Goal: Task Accomplishment & Management: Use online tool/utility

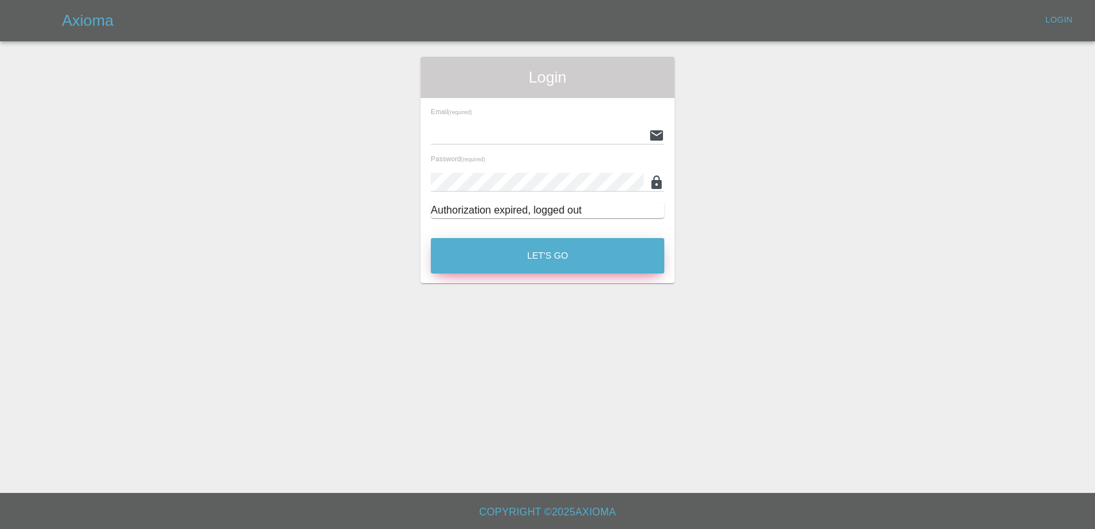
type input "[PERSON_NAME][EMAIL_ADDRESS][PERSON_NAME][DOMAIN_NAME]"
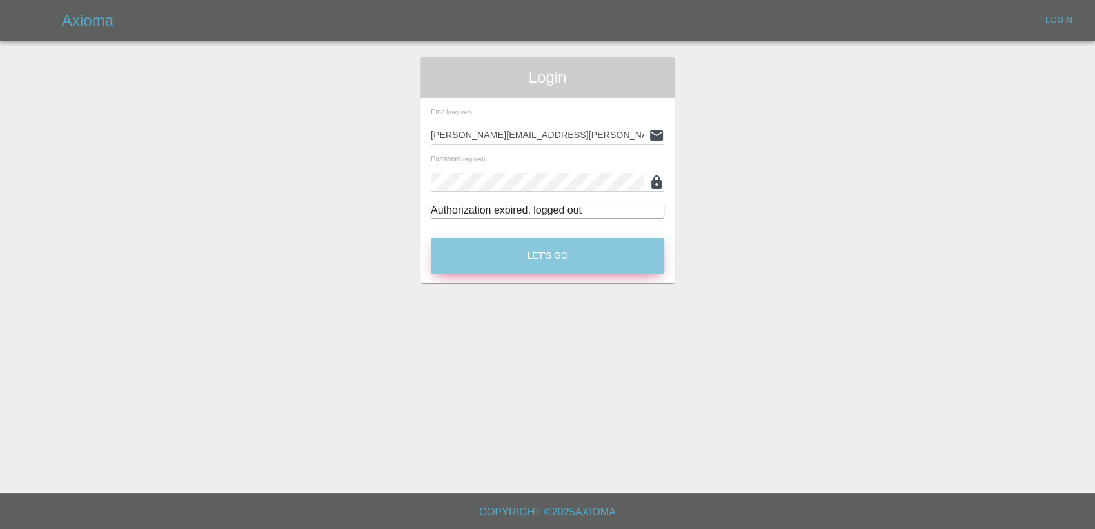
click at [539, 254] on button "Let's Go" at bounding box center [548, 255] width 234 height 35
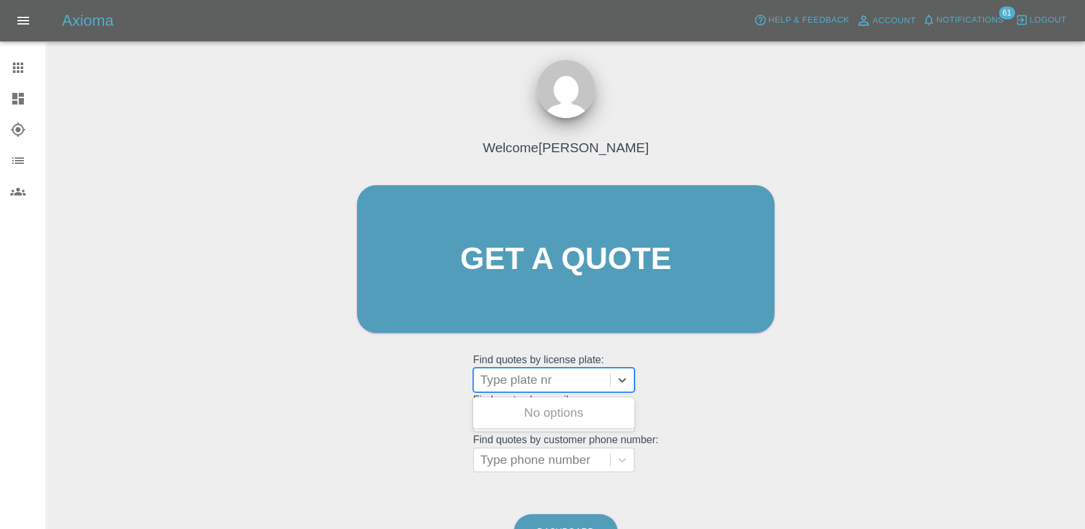
click at [568, 385] on div at bounding box center [541, 380] width 123 height 18
paste input "DL25TDU"
type input "DL25TDU"
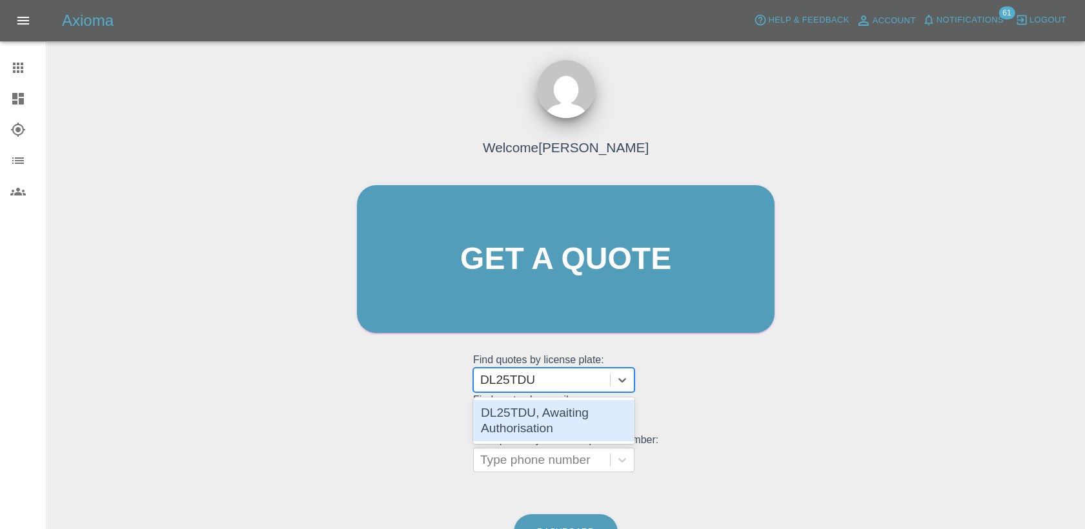
click at [566, 420] on div "DL25TDU, Awaiting Authorisation" at bounding box center [553, 420] width 161 height 41
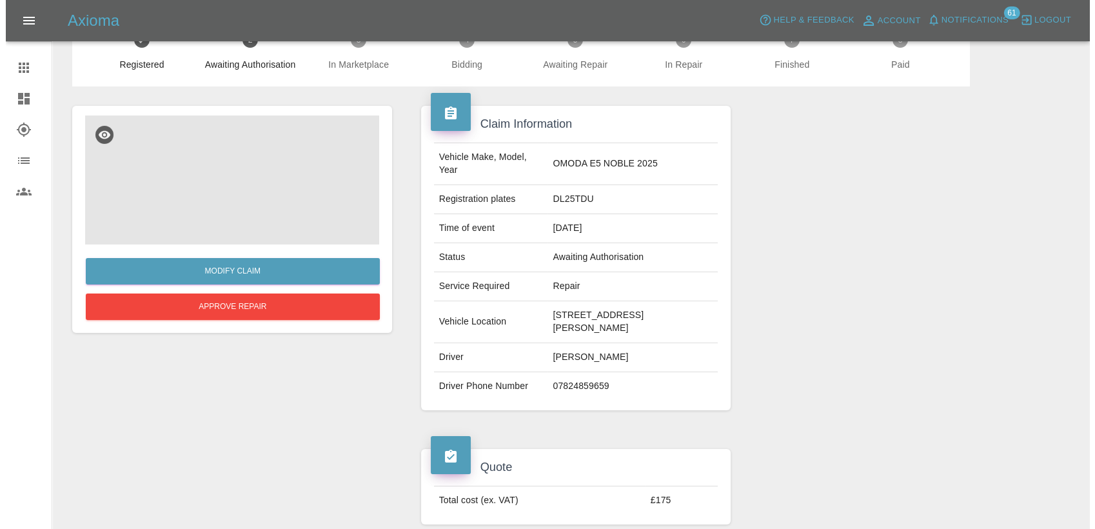
scroll to position [72, 0]
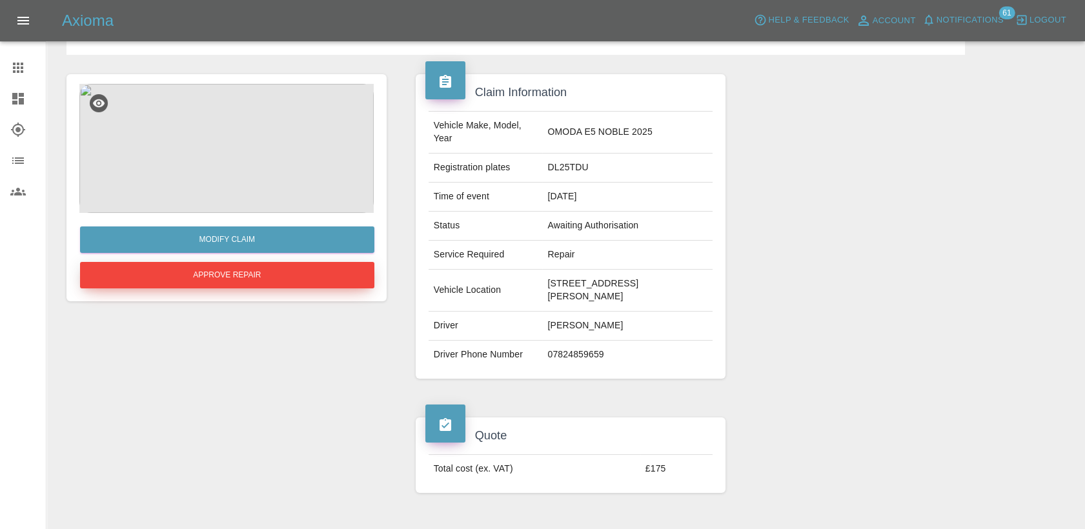
click at [294, 276] on button "Approve Repair" at bounding box center [227, 275] width 294 height 26
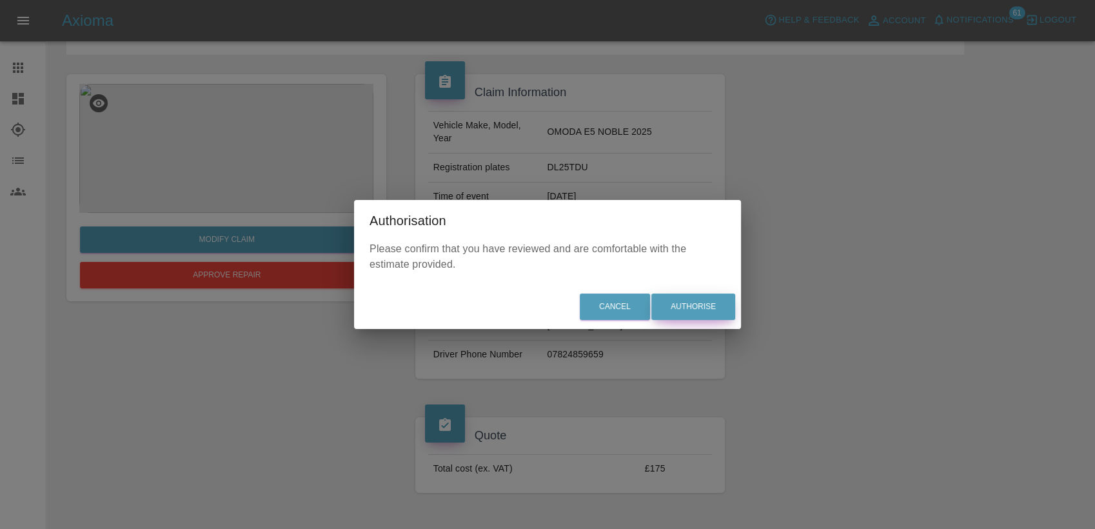
click at [679, 305] on button "Authorise" at bounding box center [694, 307] width 84 height 26
